Goal: Transaction & Acquisition: Purchase product/service

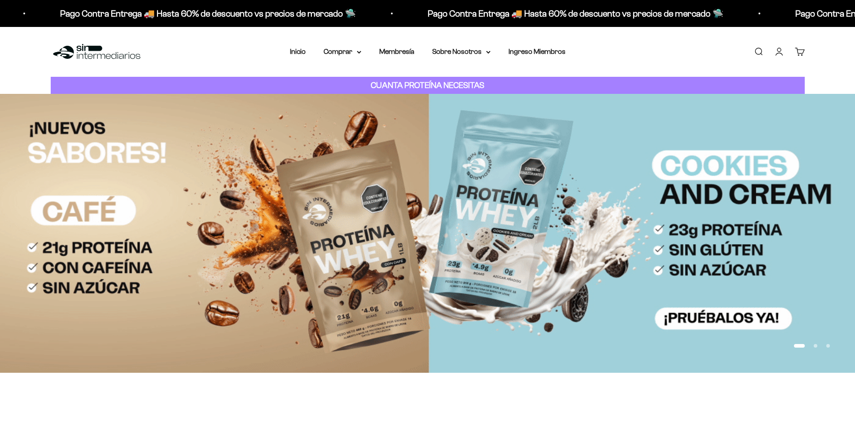
click at [779, 50] on link "Iniciar sesión" at bounding box center [780, 52] width 10 height 10
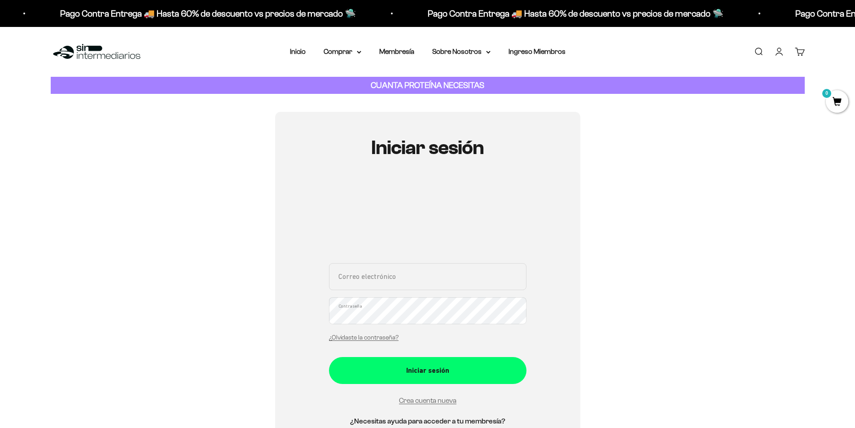
click at [379, 273] on input "Correo electrónico" at bounding box center [428, 276] width 198 height 27
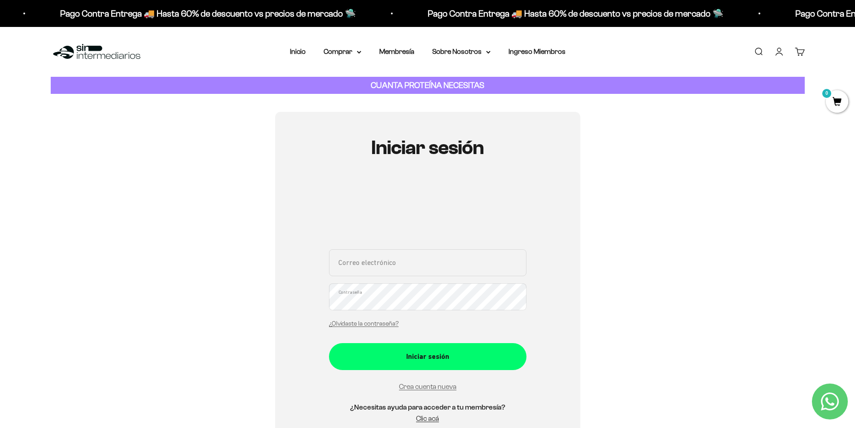
type input "andres_gamboa@outlook.com"
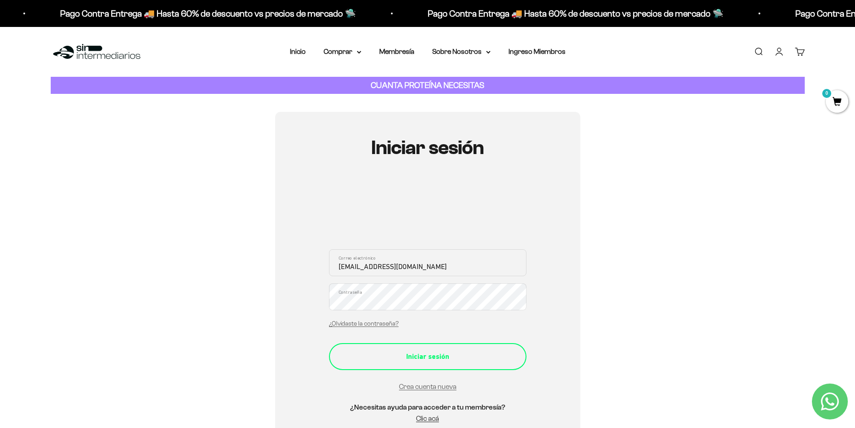
drag, startPoint x: 441, startPoint y: 355, endPoint x: 436, endPoint y: 349, distance: 7.9
click at [440, 355] on div "Iniciar sesión" at bounding box center [428, 357] width 162 height 12
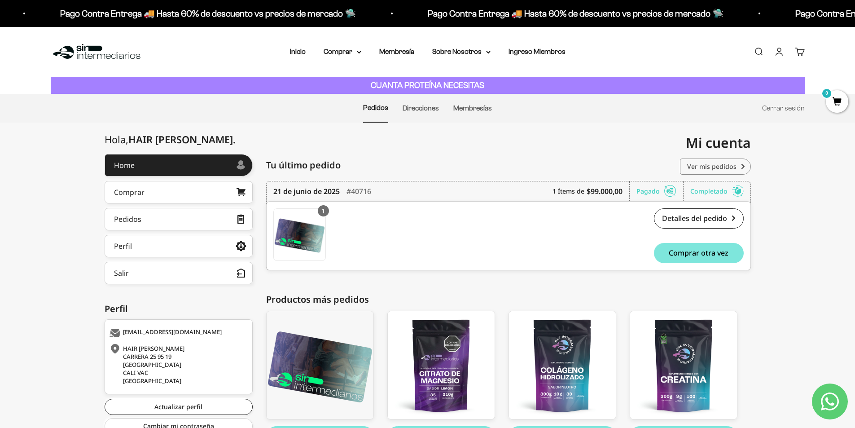
click at [711, 166] on link "Ver mis pedidos" at bounding box center [715, 166] width 71 height 16
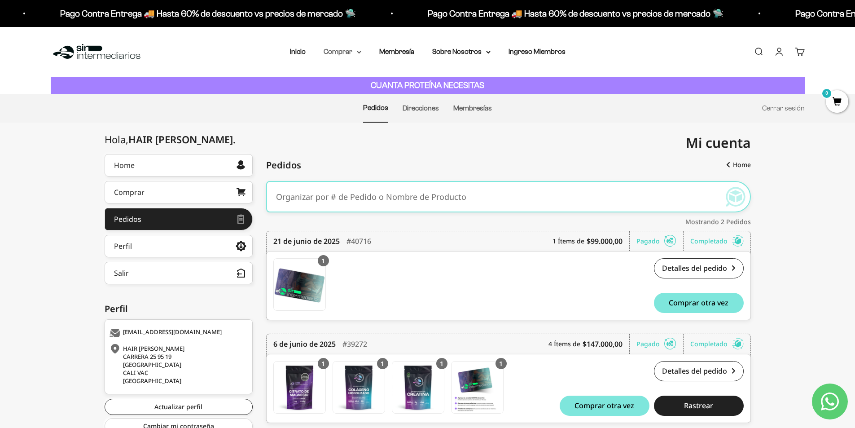
click at [340, 52] on summary "Comprar" at bounding box center [343, 52] width 38 height 12
click at [446, 82] on strong "CUANTA PROTEÍNA NECESITAS" at bounding box center [428, 84] width 114 height 9
click at [348, 53] on summary "Comprar" at bounding box center [343, 52] width 38 height 12
click at [474, 109] on link "Membresías" at bounding box center [472, 108] width 39 height 8
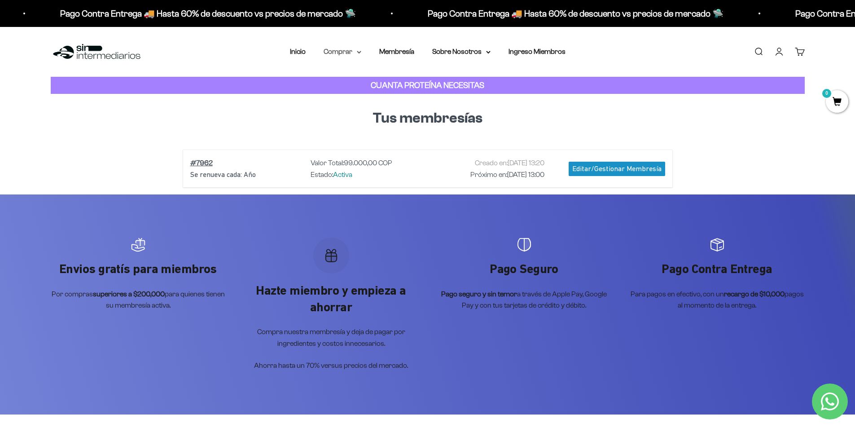
click at [358, 47] on summary "Comprar" at bounding box center [343, 52] width 38 height 12
click at [399, 98] on summary "Otros Suplementos" at bounding box center [366, 98] width 74 height 12
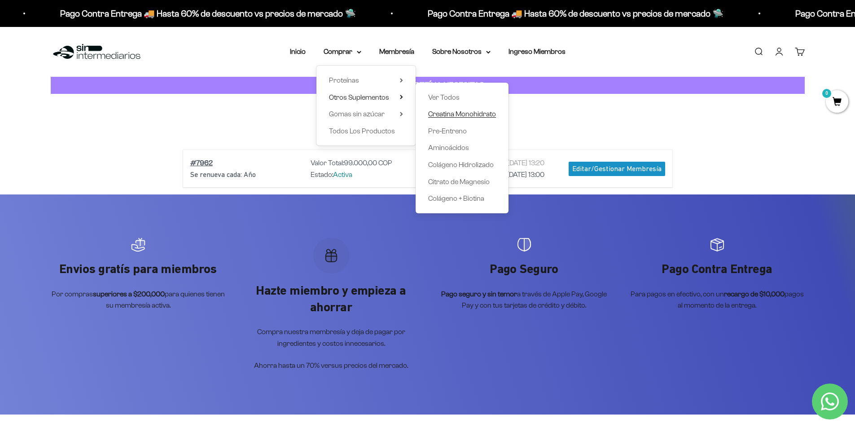
click at [449, 115] on span "Creatina Monohidrato" at bounding box center [462, 114] width 68 height 8
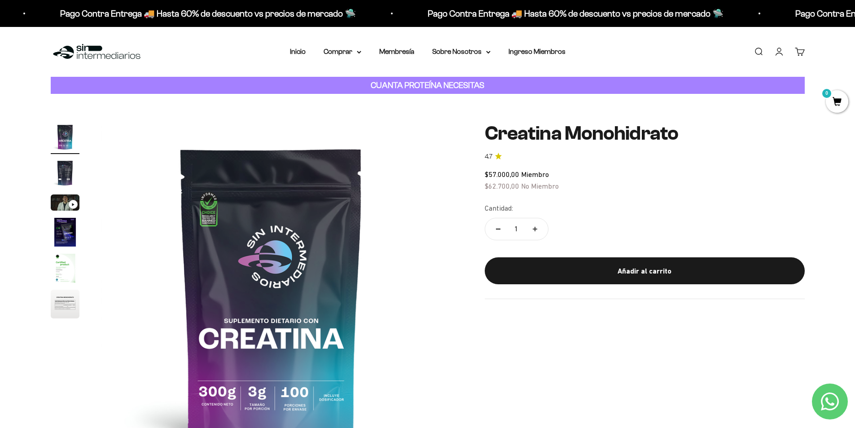
click at [72, 172] on img "Ir al artículo 2" at bounding box center [65, 172] width 29 height 29
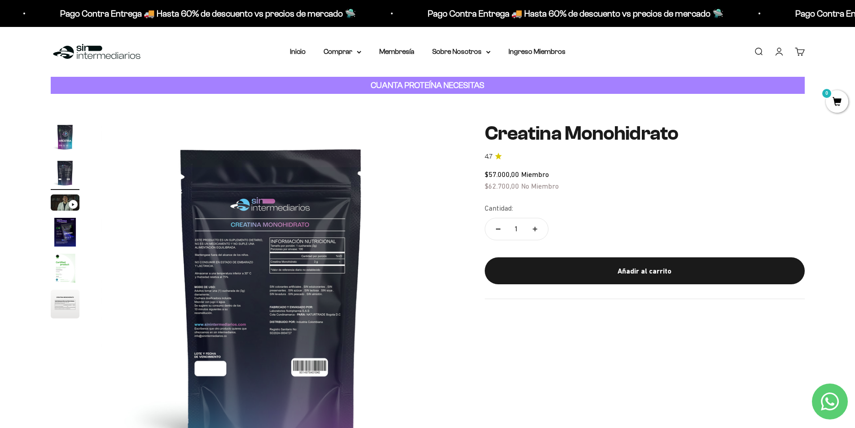
click at [65, 203] on img "Ir al artículo 3" at bounding box center [65, 202] width 29 height 16
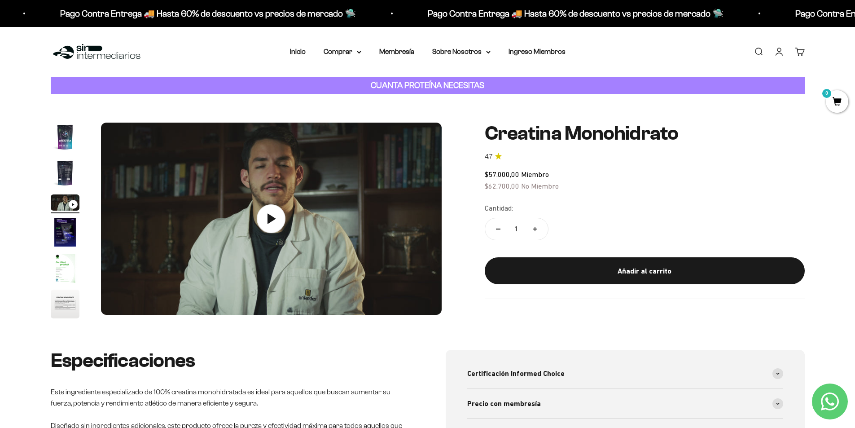
click at [67, 224] on img "Ir al artículo 4" at bounding box center [65, 232] width 29 height 29
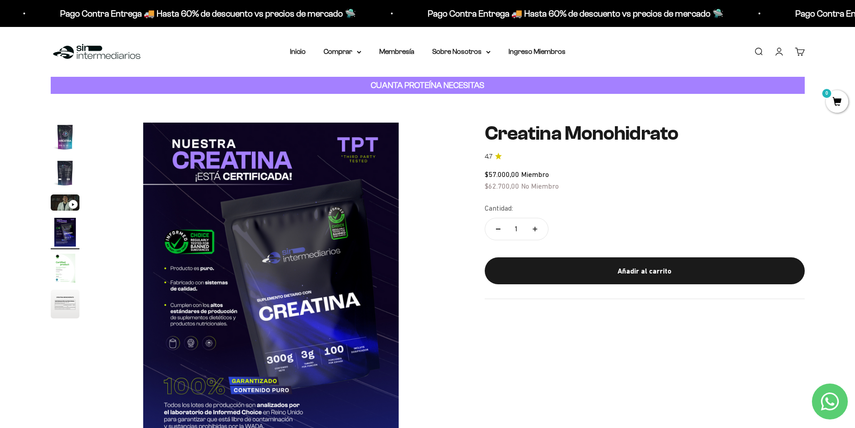
click at [64, 263] on img "Ir al artículo 5" at bounding box center [65, 268] width 29 height 29
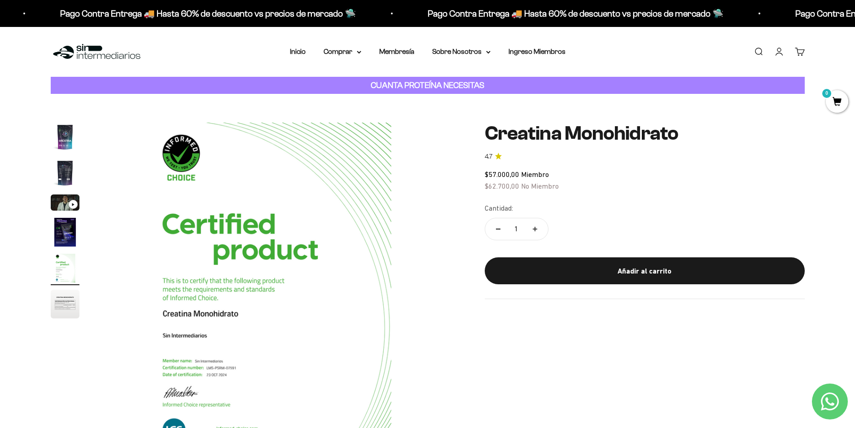
click at [61, 296] on img "Ir al artículo 6" at bounding box center [65, 304] width 29 height 29
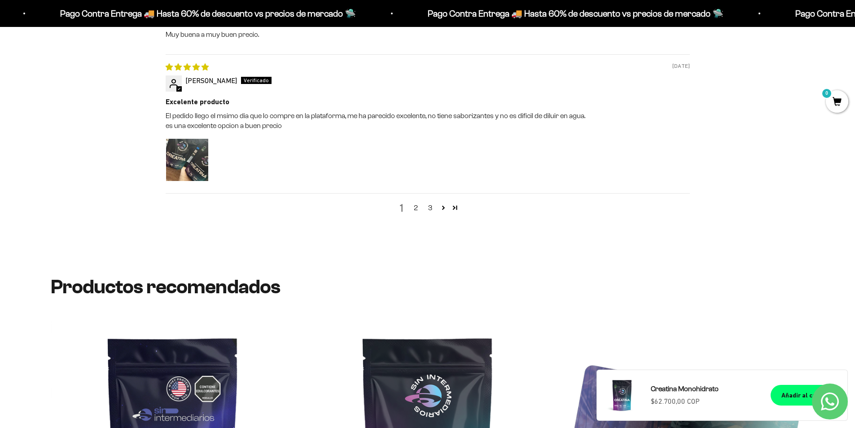
scroll to position [1048, 0]
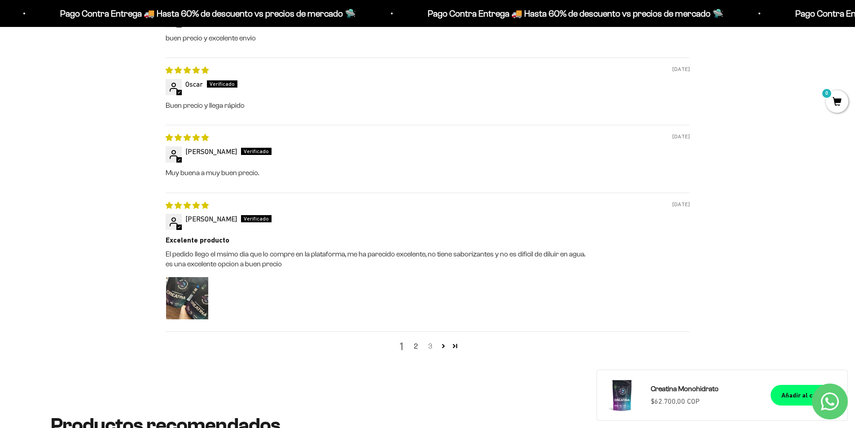
click at [428, 348] on link "3" at bounding box center [430, 346] width 14 height 11
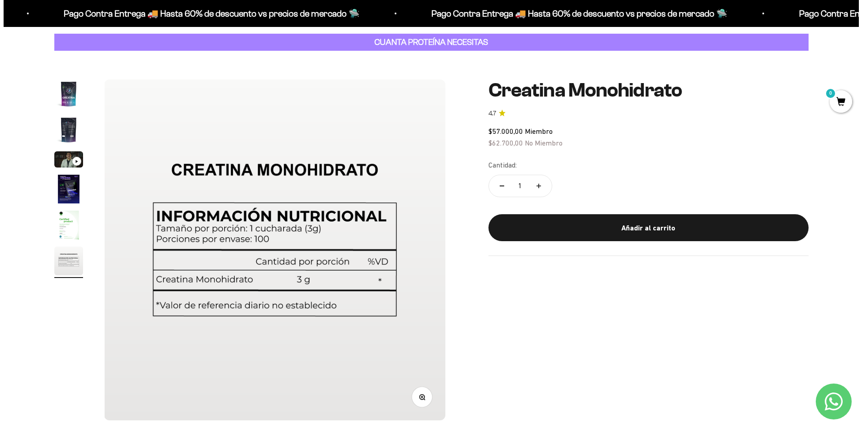
scroll to position [0, 0]
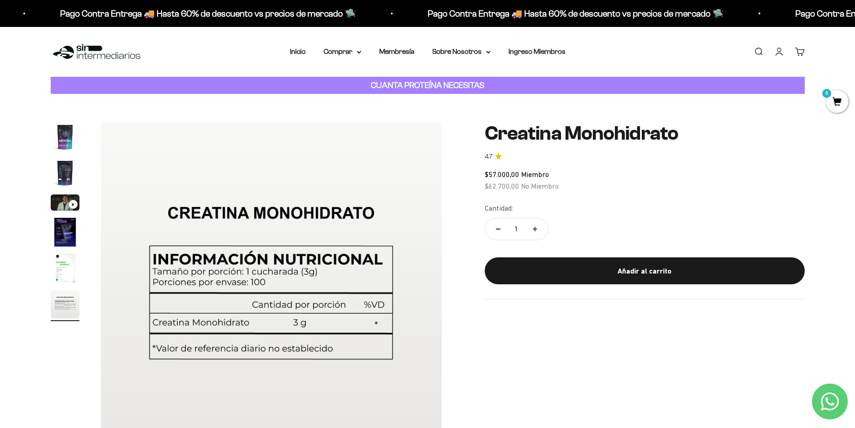
click at [540, 224] on button "Aumentar cantidad" at bounding box center [535, 229] width 26 height 22
type input "2"
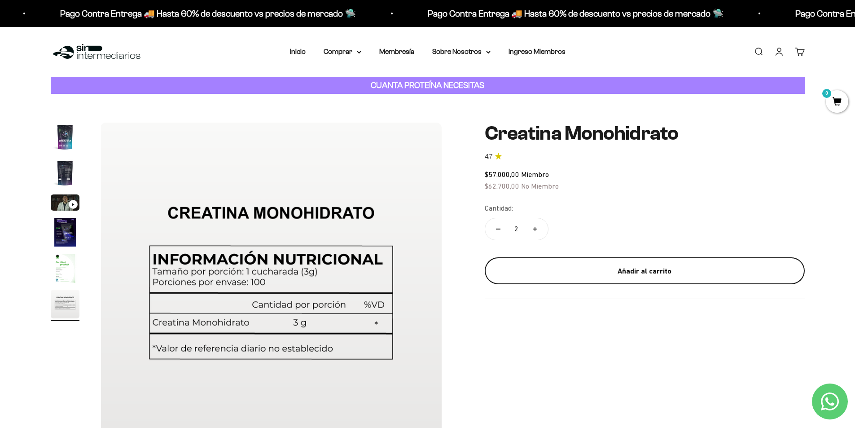
click at [543, 266] on div "Añadir al carrito" at bounding box center [645, 271] width 284 height 12
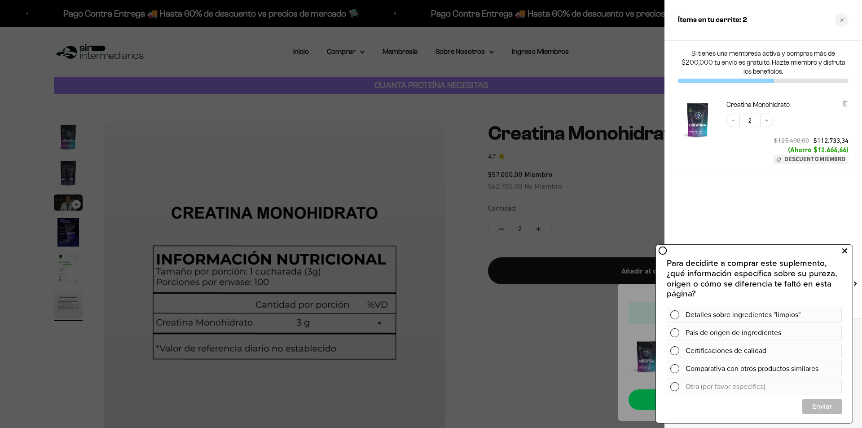
click at [848, 249] on button at bounding box center [844, 251] width 16 height 14
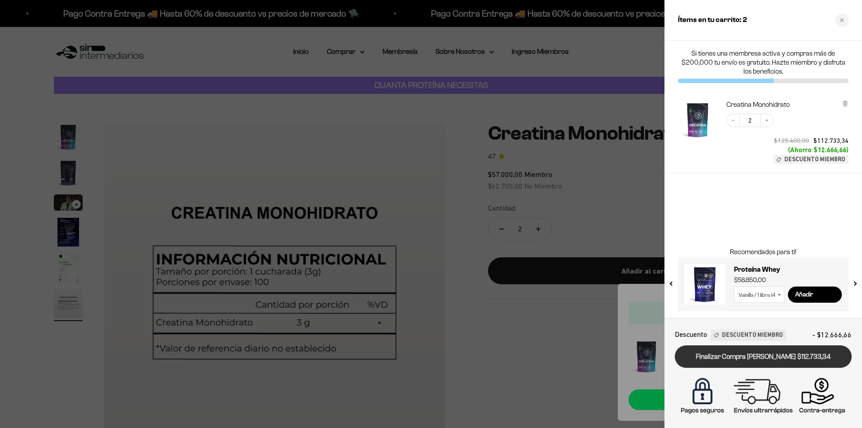
drag, startPoint x: 756, startPoint y: 361, endPoint x: 757, endPoint y: 355, distance: 5.5
click at [757, 355] on link "Finalizar Compra [PERSON_NAME] $112.733,34" at bounding box center [763, 356] width 177 height 23
